Goal: Communication & Community: Answer question/provide support

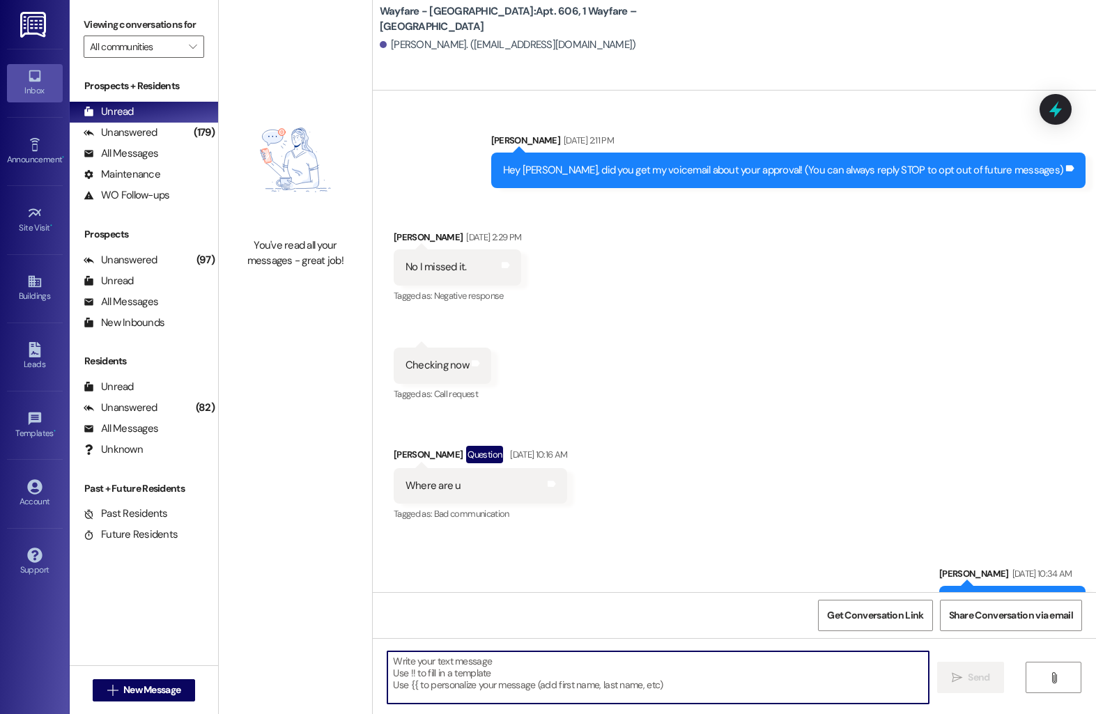
scroll to position [5437, 0]
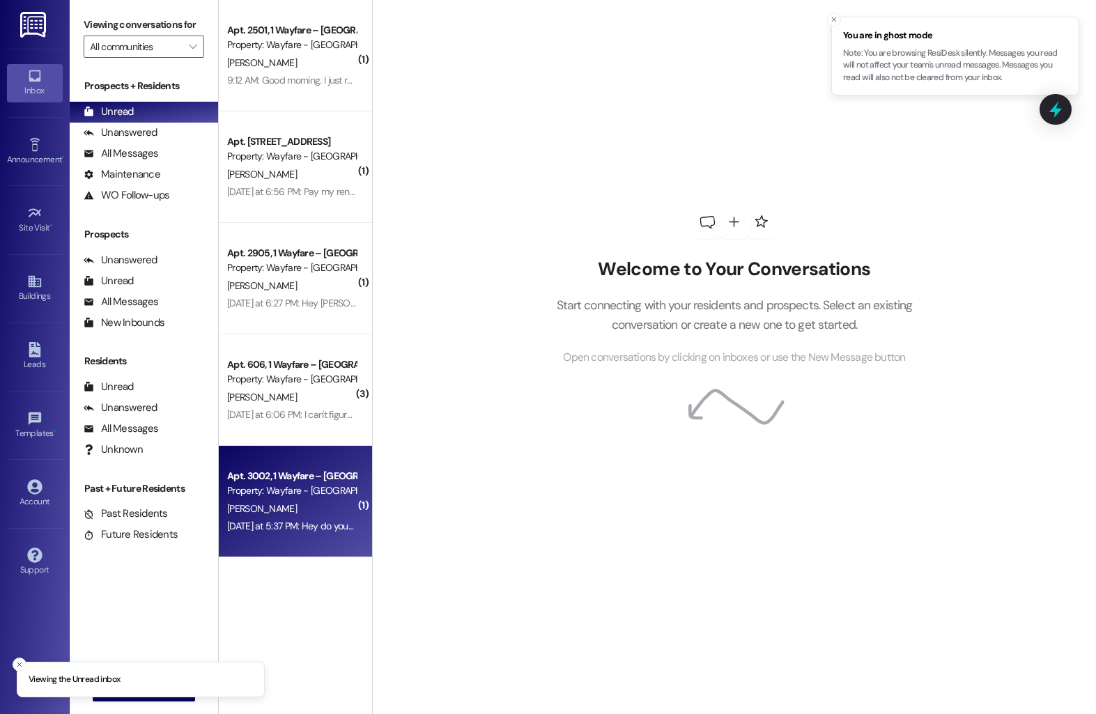
click at [219, 483] on div "Apt. 3002, 1 Wayfare – Cumberland Park Property: Wayfare - Cumberland Park M. K…" at bounding box center [295, 501] width 153 height 111
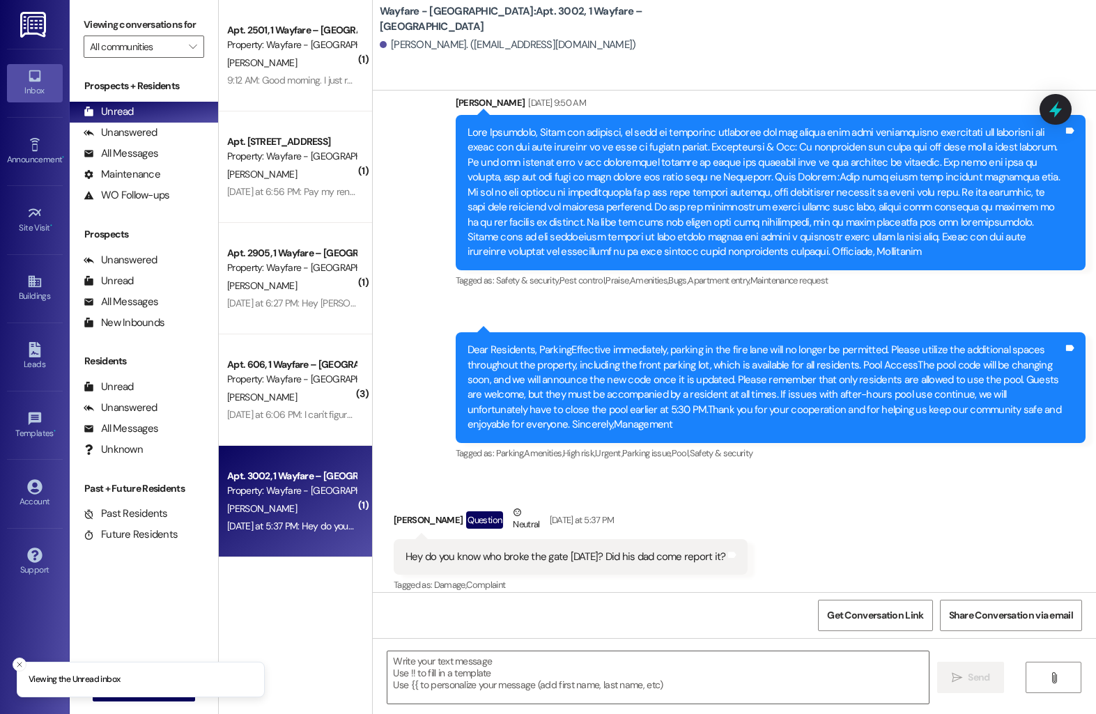
scroll to position [10106, 0]
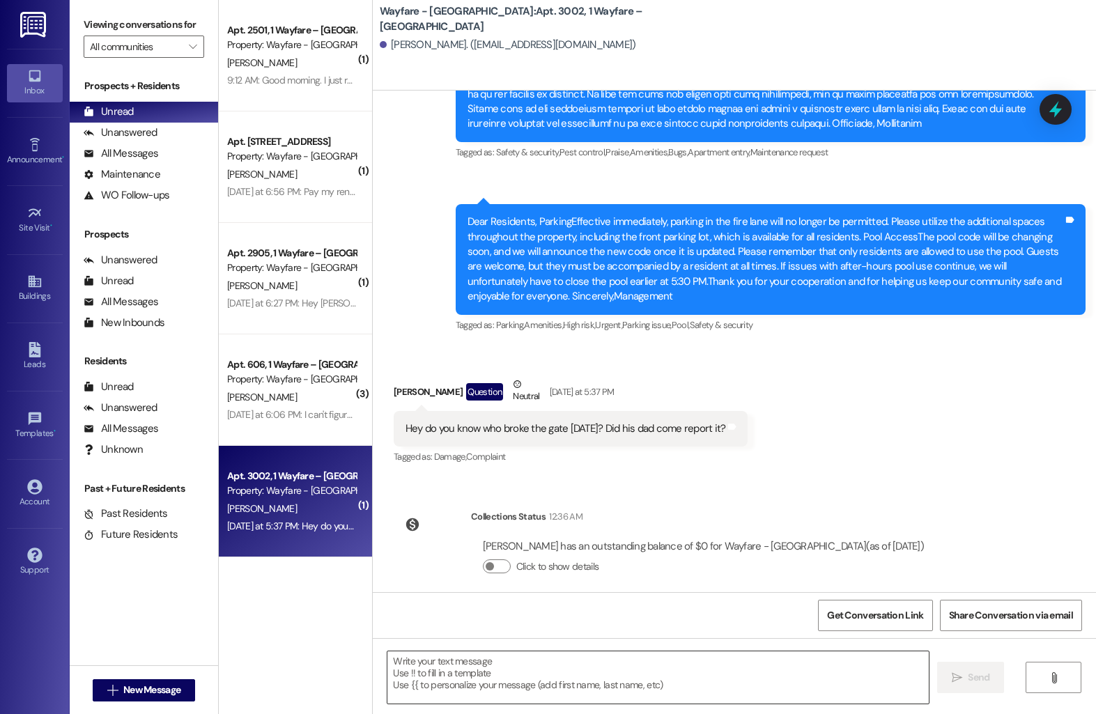
click at [454, 660] on textarea at bounding box center [657, 678] width 541 height 52
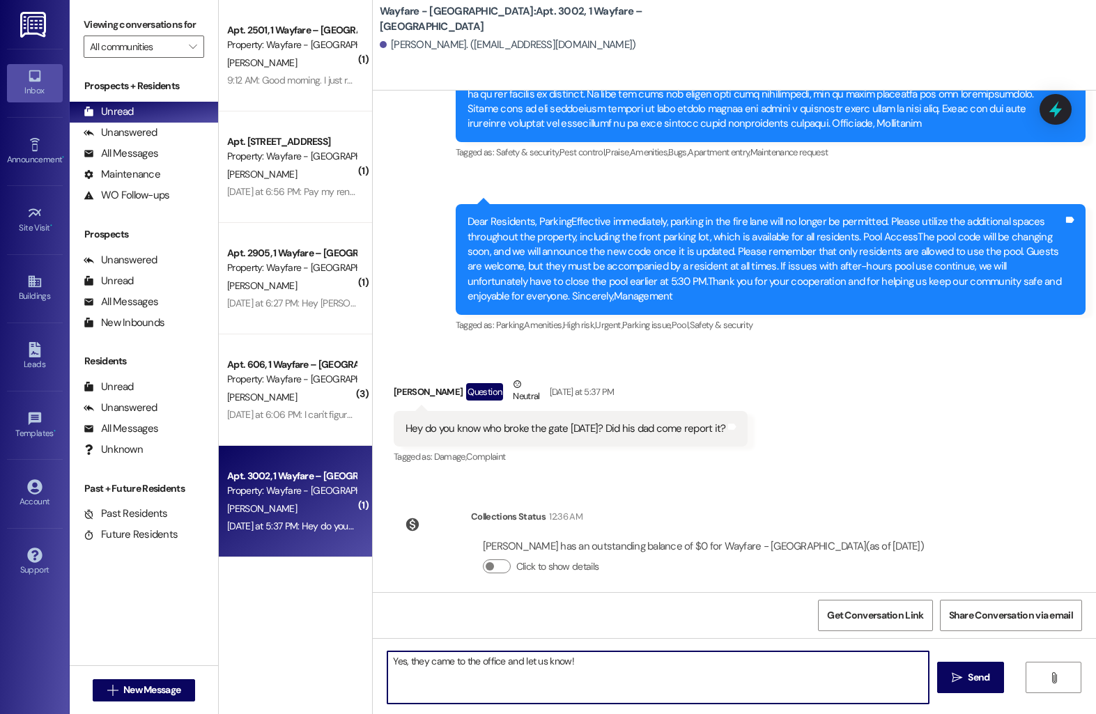
type textarea "Yes, they came to the office and let us know!"
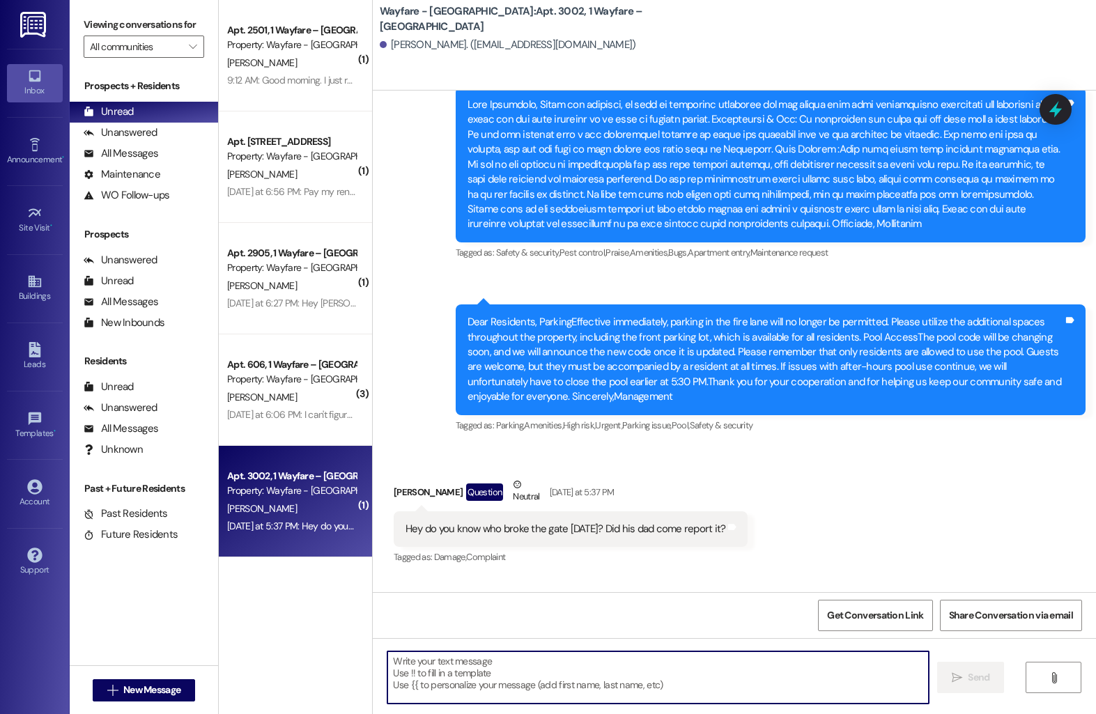
scroll to position [9977, 0]
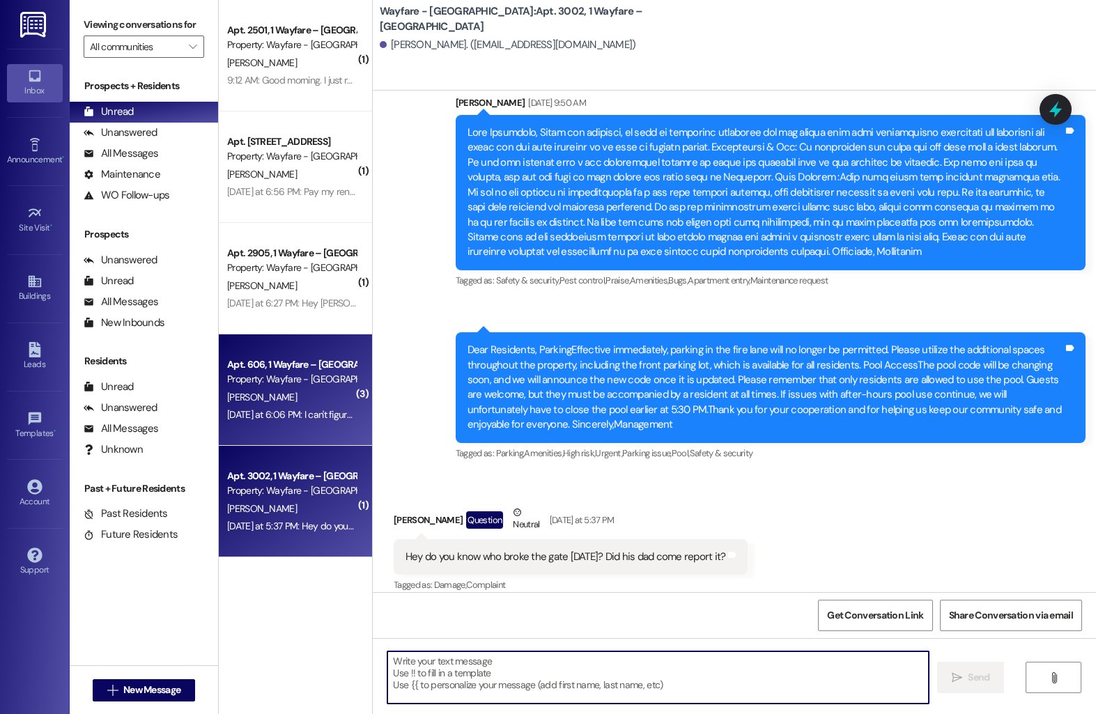
click at [230, 365] on div "Apt. 606, 1 Wayfare – Cumberland Park" at bounding box center [291, 364] width 129 height 15
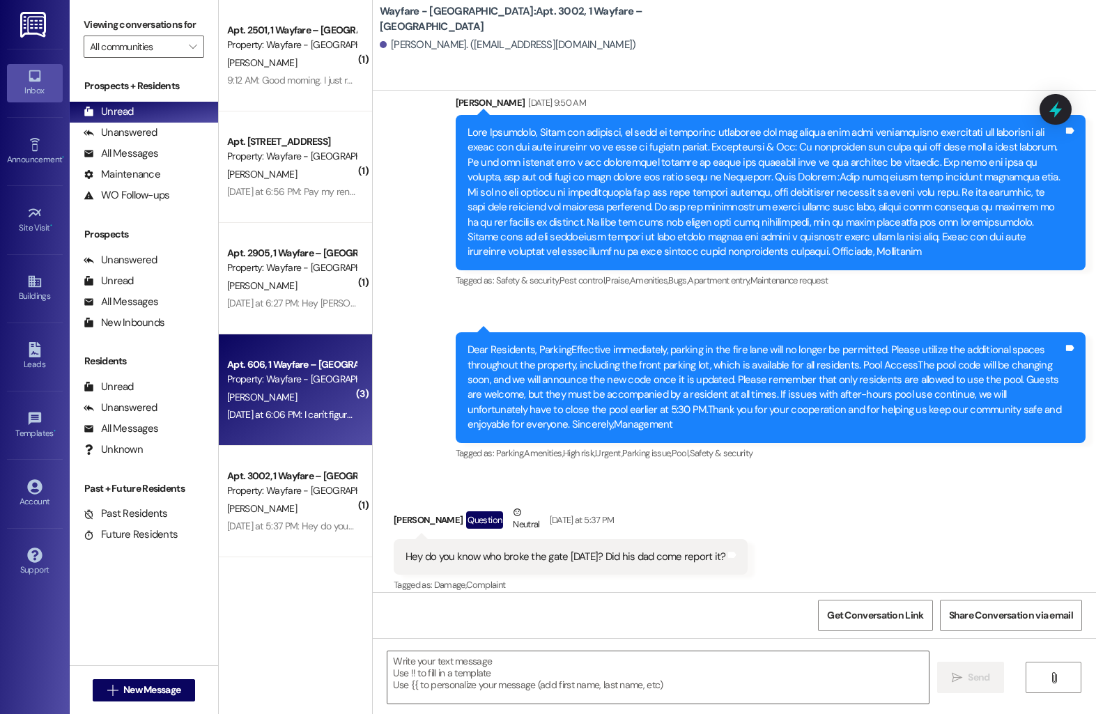
scroll to position [6769, 0]
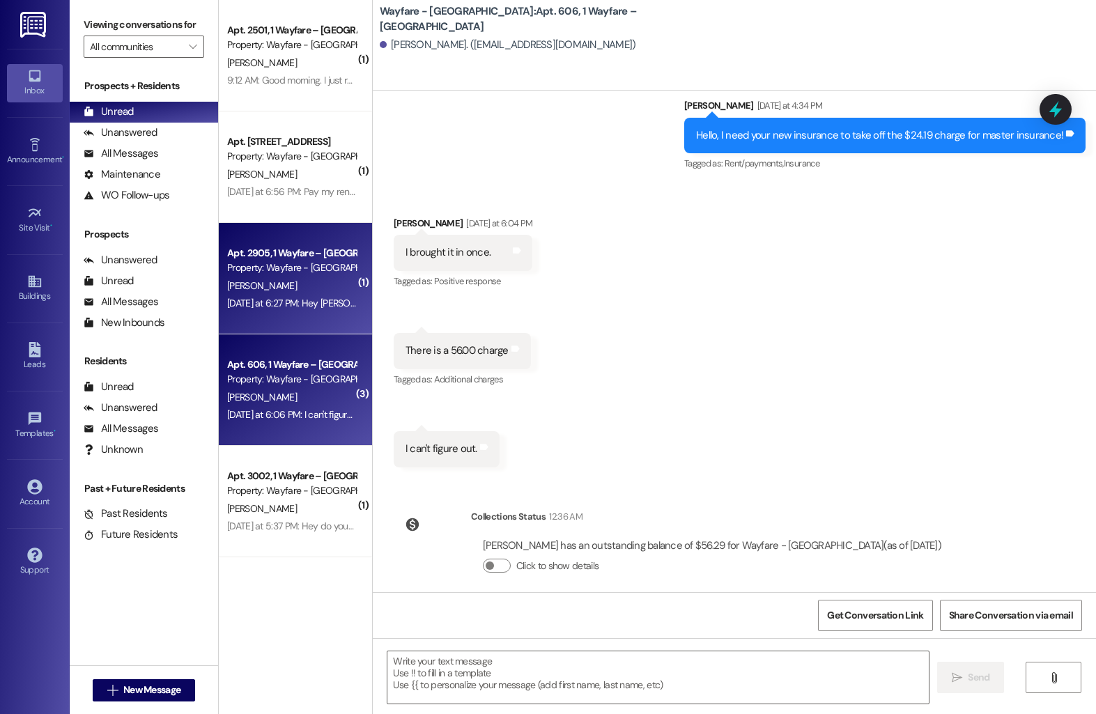
click at [279, 305] on div "Yesterday at 6:27 PM: Hey Harley.. the fire ants are HORRIBLE around our apartm…" at bounding box center [1009, 303] width 1564 height 13
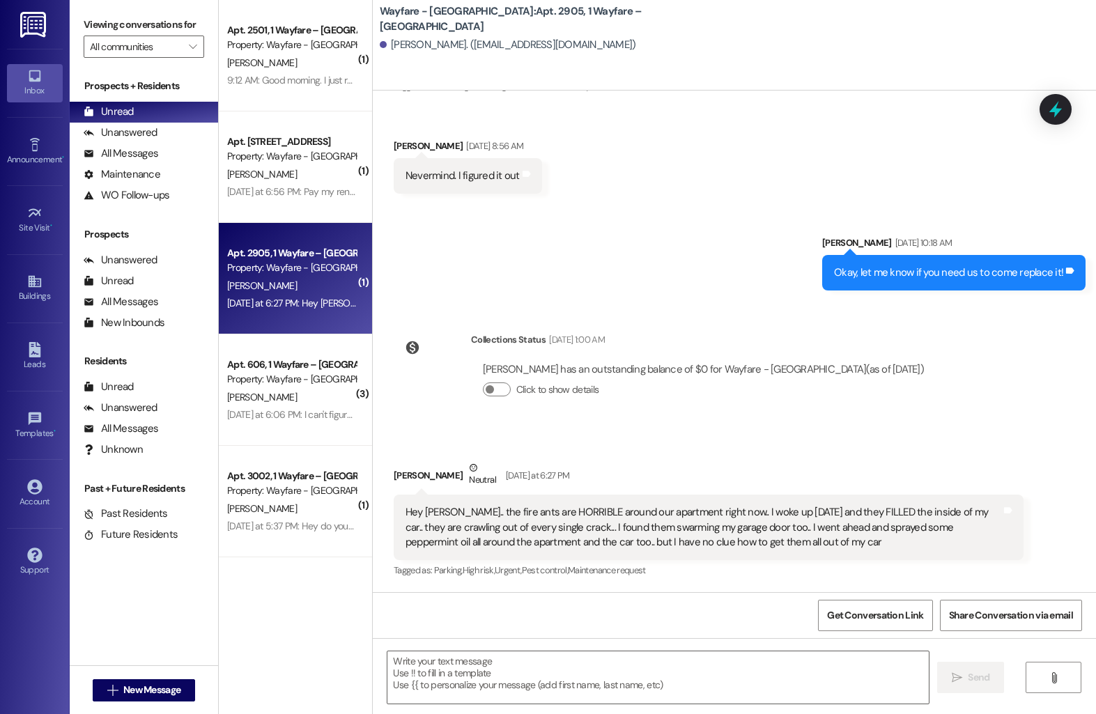
scroll to position [4405, 0]
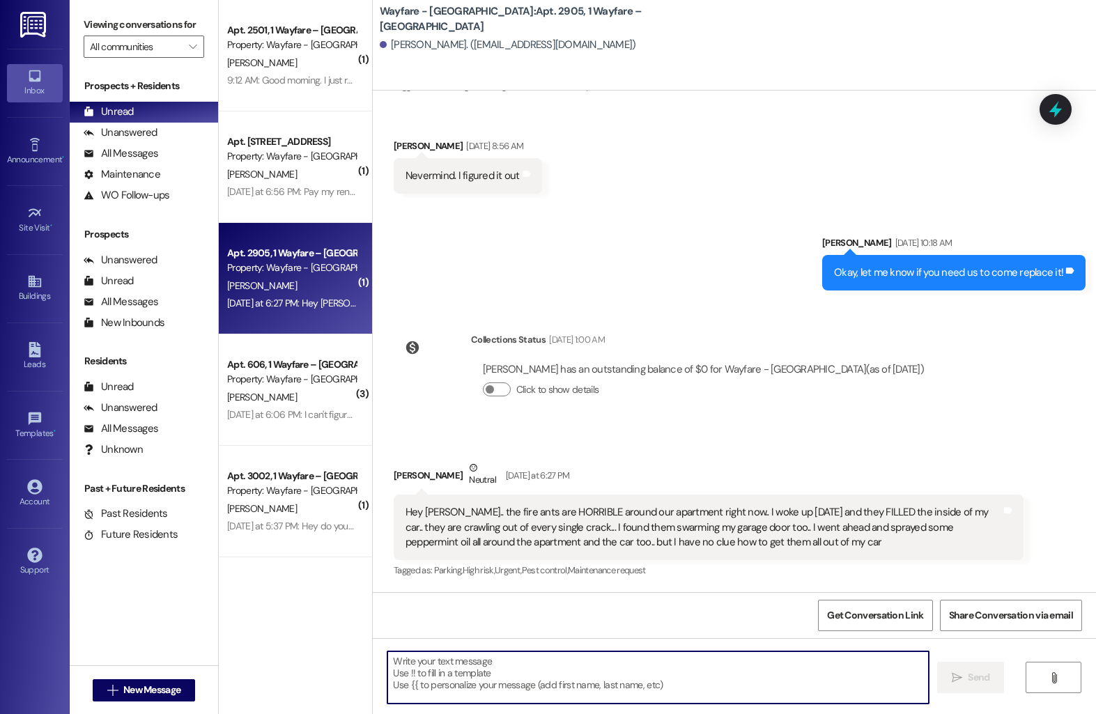
click at [453, 686] on textarea at bounding box center [657, 678] width 541 height 52
type textarea "O"
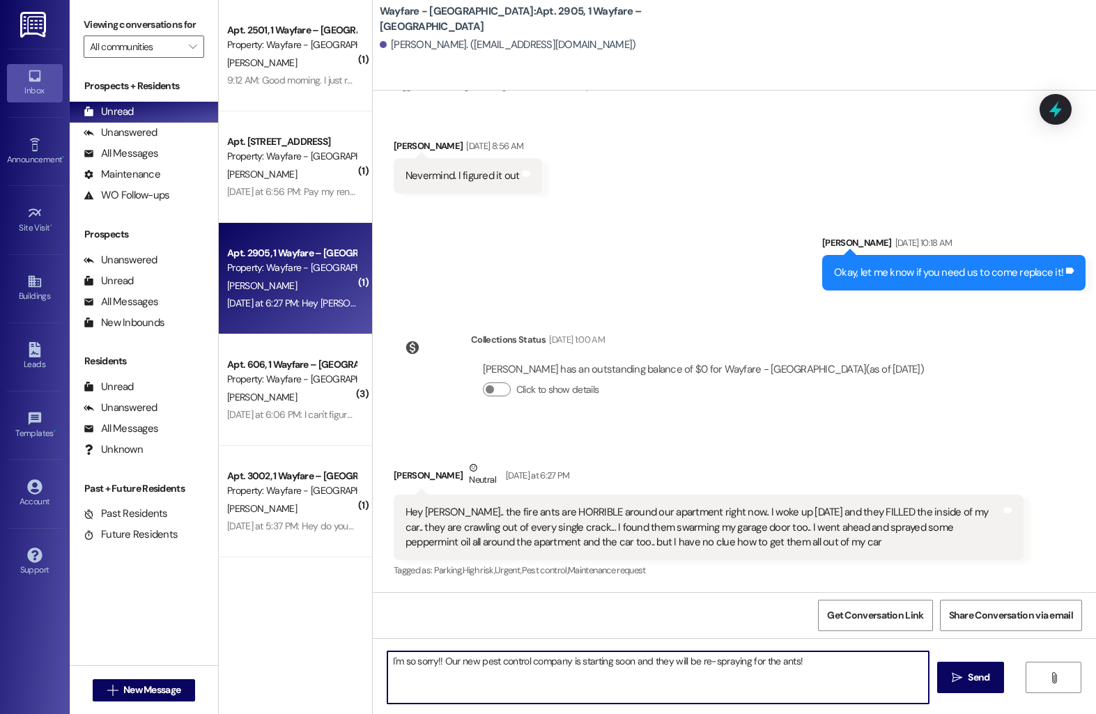
type textarea "I'm so sorry!! Our new pest control company is starting soon and they will be r…"
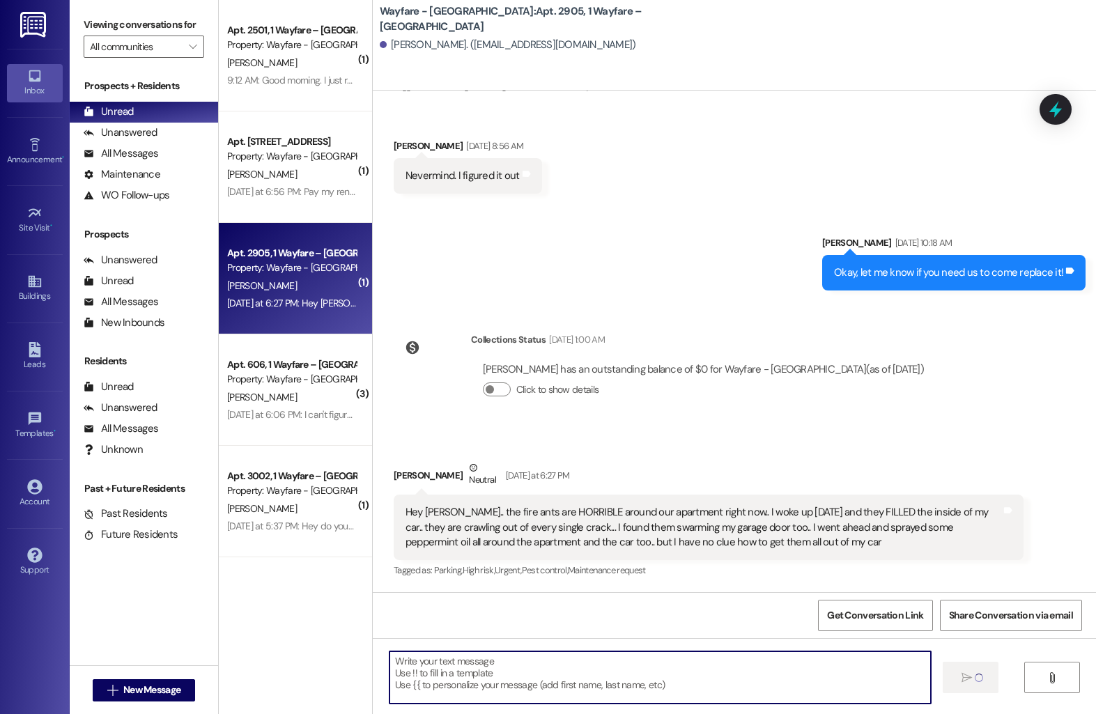
scroll to position [4404, 0]
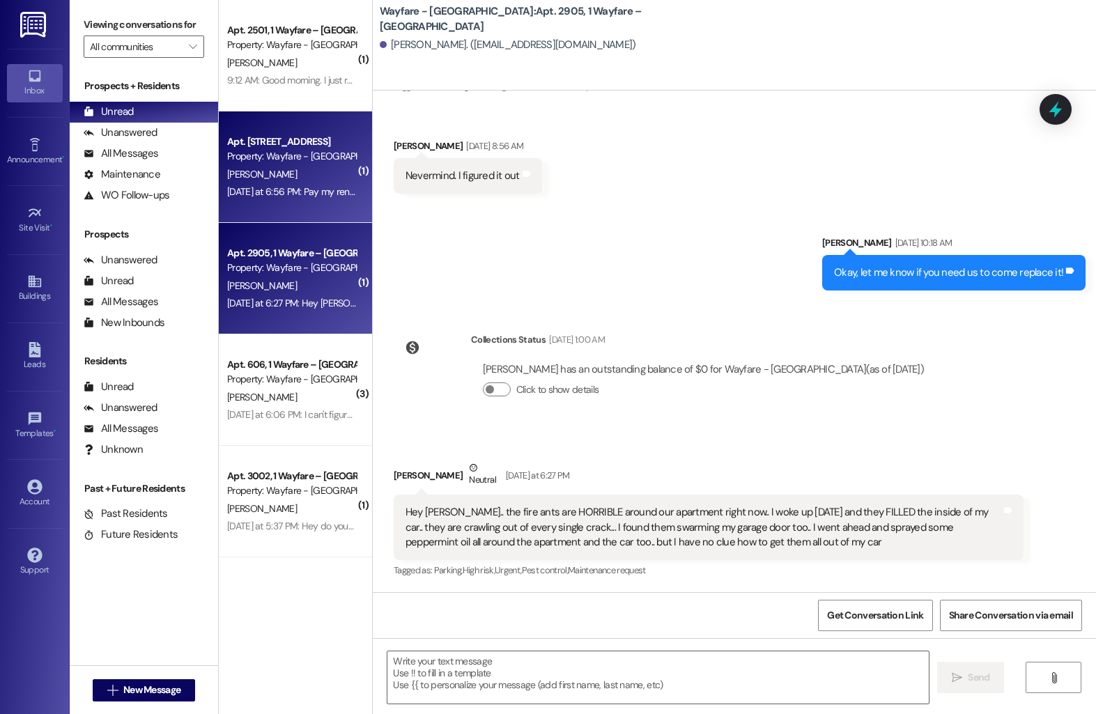
click at [351, 194] on div "Apt. 2805, 1 Wayfare – Cumberland Park Property: Wayfare - Cumberland Park A. W…" at bounding box center [295, 166] width 153 height 111
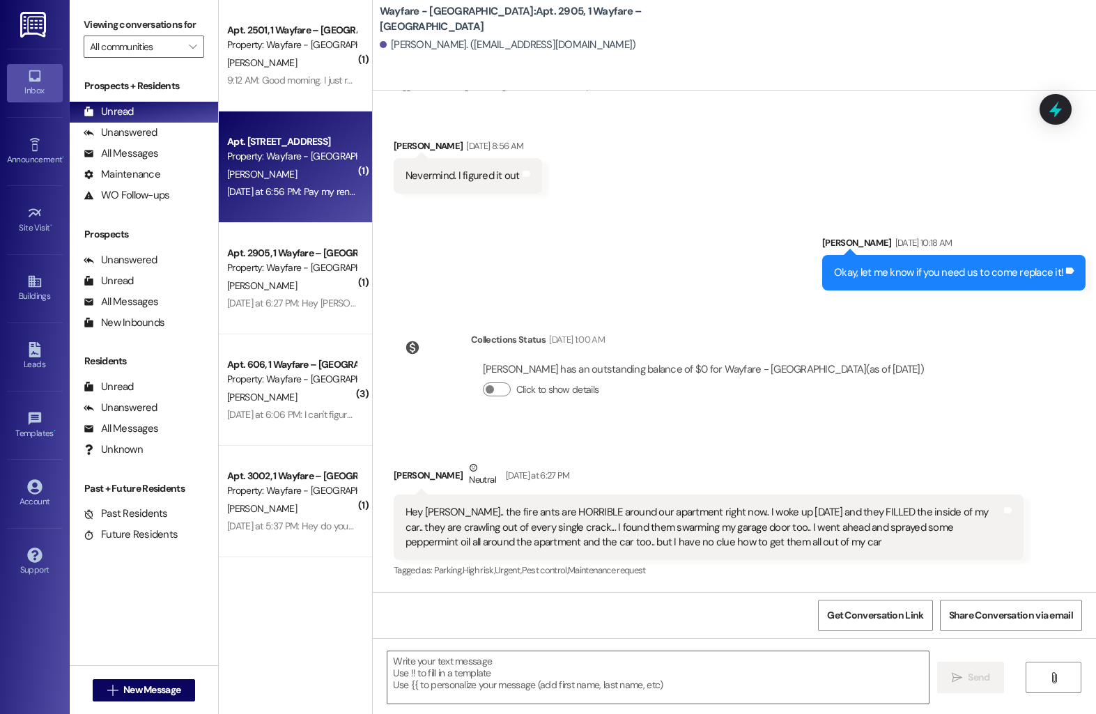
scroll to position [15900, 0]
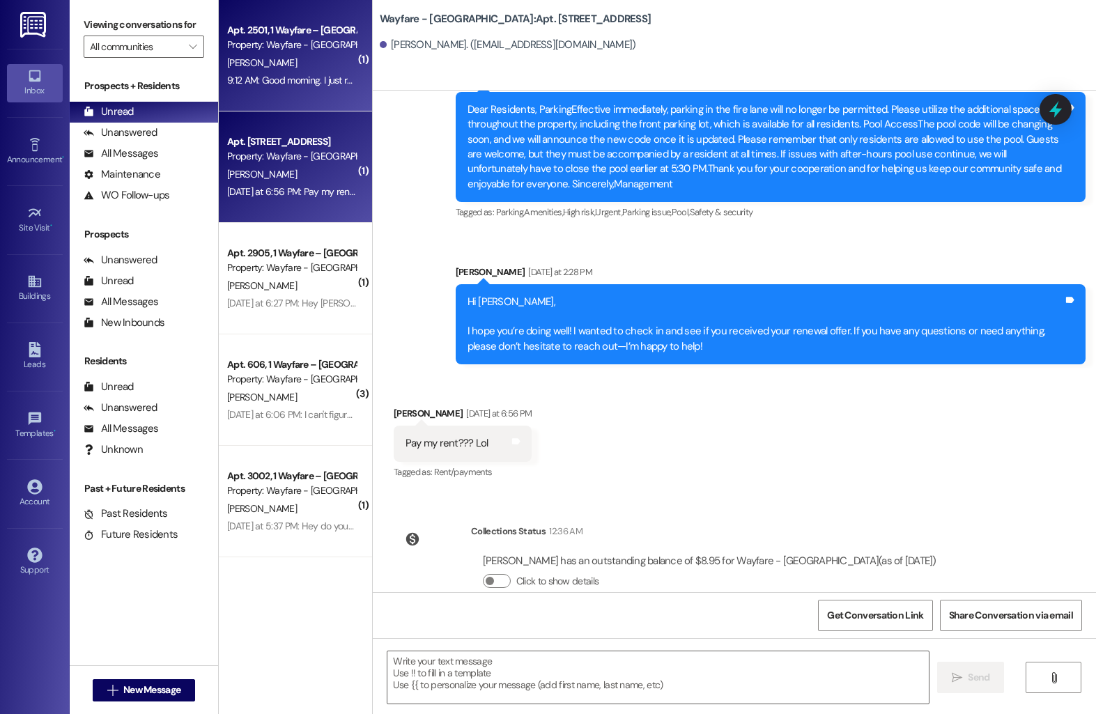
click at [318, 58] on div "T. Sparkman" at bounding box center [292, 62] width 132 height 17
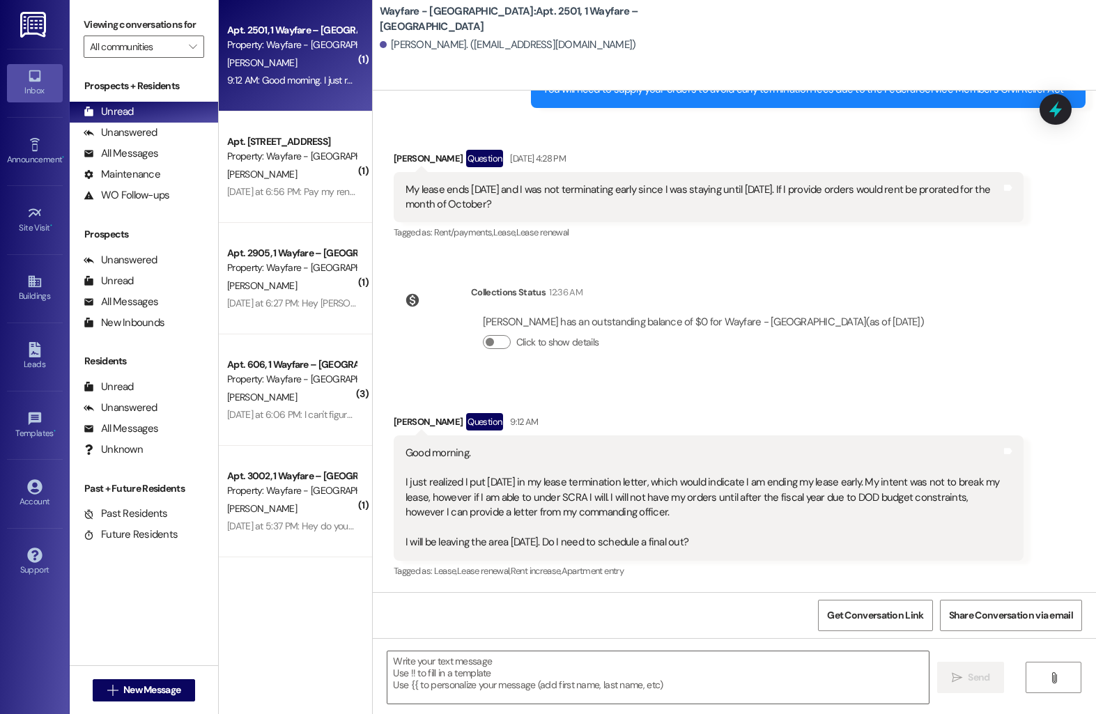
scroll to position [15779, 0]
